Goal: Task Accomplishment & Management: Manage account settings

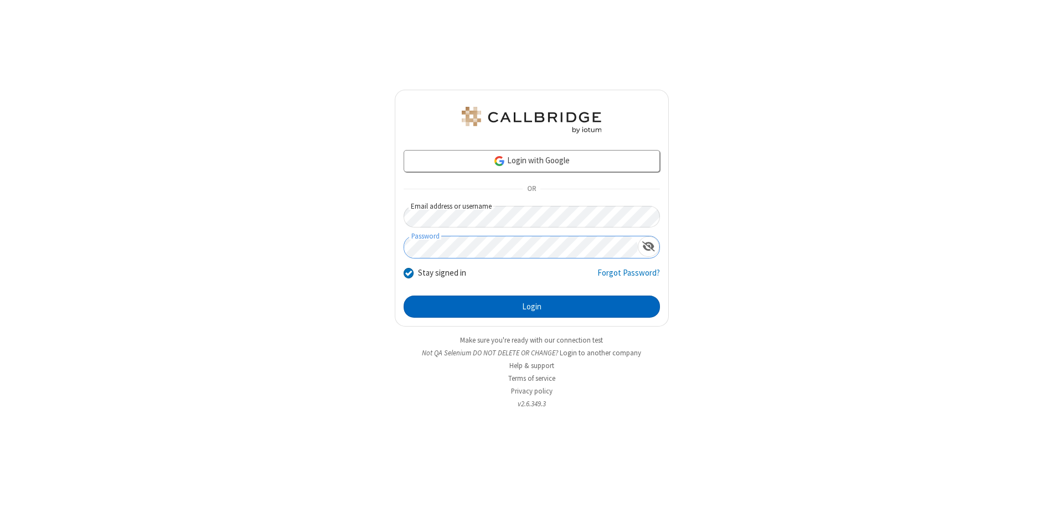
click at [532, 307] on button "Login" at bounding box center [532, 307] width 256 height 22
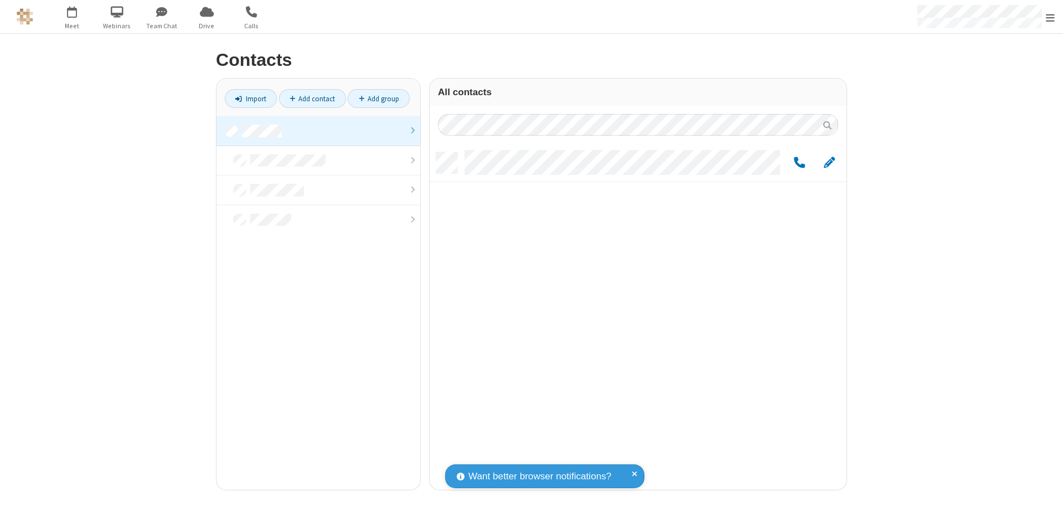
scroll to position [338, 409]
click at [318, 131] on link at bounding box center [319, 131] width 204 height 30
click at [830, 162] on span "Edit" at bounding box center [829, 163] width 11 height 14
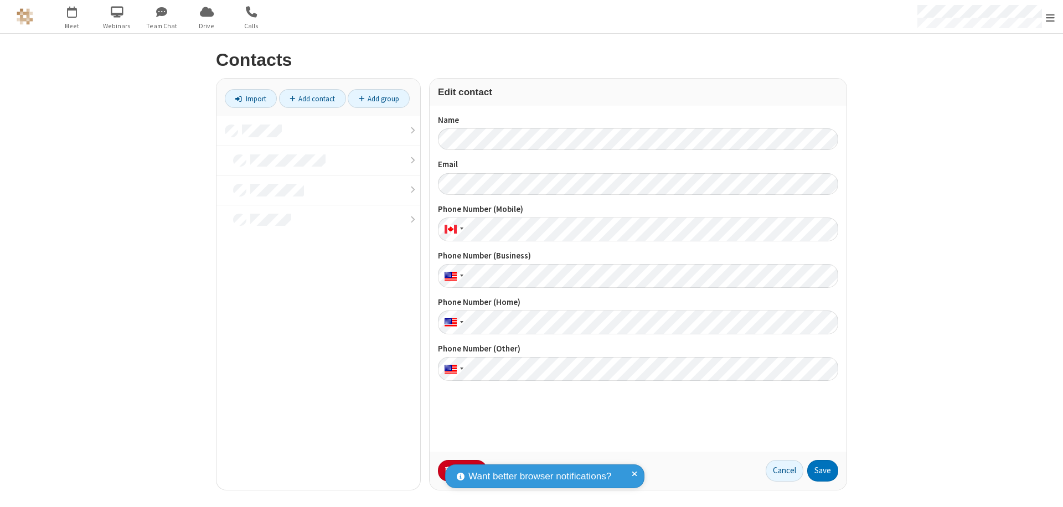
click at [0, 0] on button "No Thanks" at bounding box center [0, 0] width 0 height 0
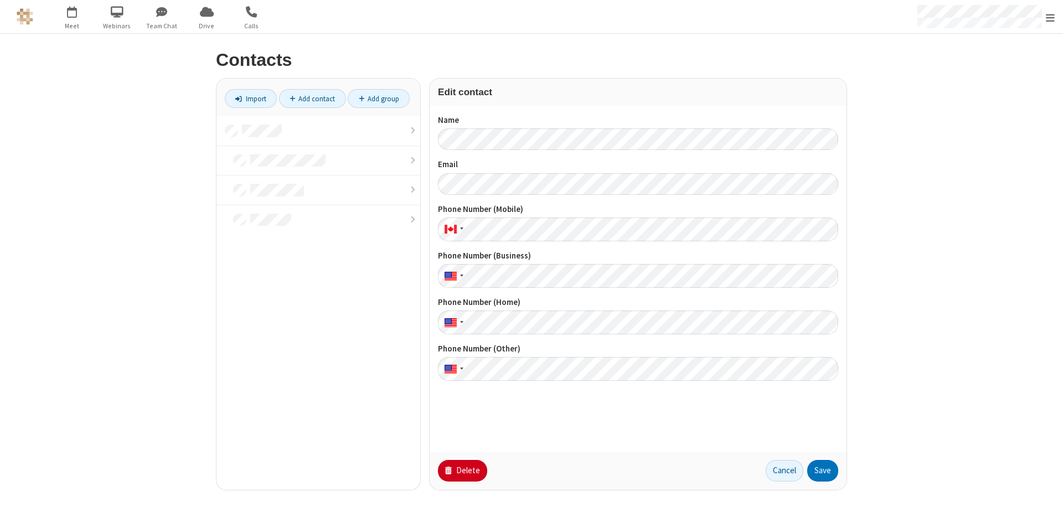
click at [461, 471] on button "Delete" at bounding box center [462, 471] width 49 height 22
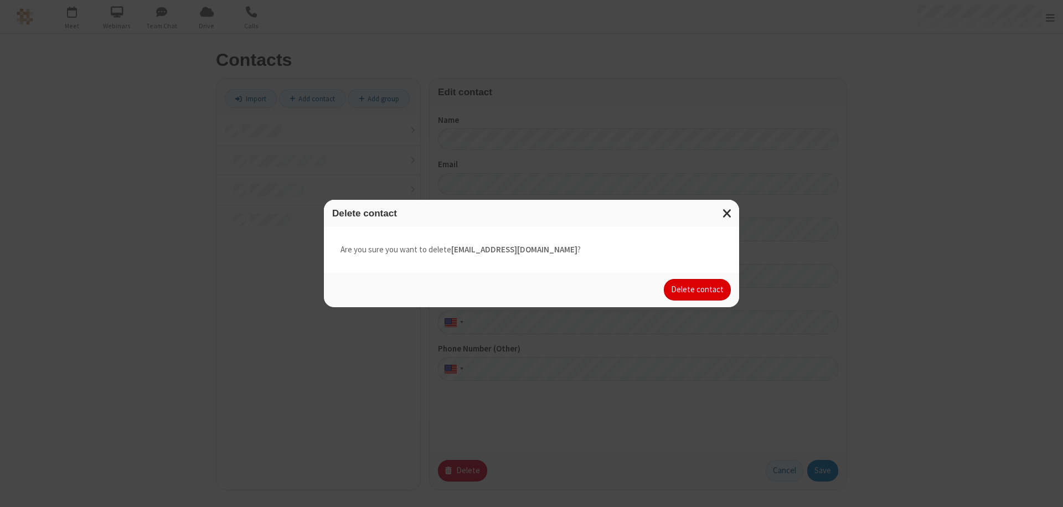
click at [698, 290] on button "Delete contact" at bounding box center [697, 290] width 67 height 22
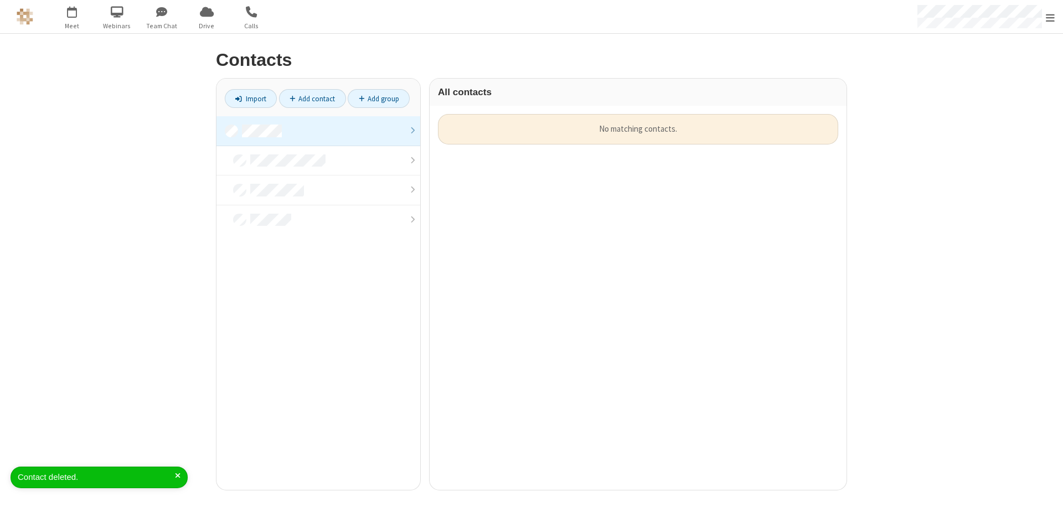
scroll to position [376, 409]
